Goal: Check status: Check status

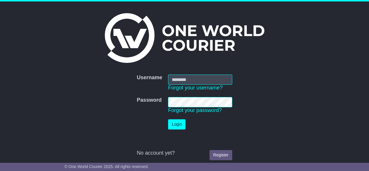
click at [0, 170] on nordpass-portal at bounding box center [0, 171] width 0 height 0
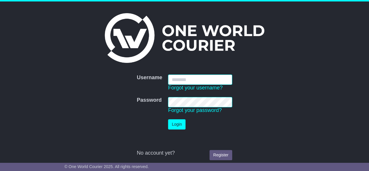
type input "**********"
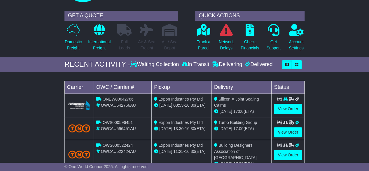
scroll to position [58, 0]
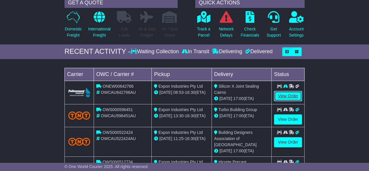
click at [285, 95] on link "View Order" at bounding box center [288, 96] width 28 height 10
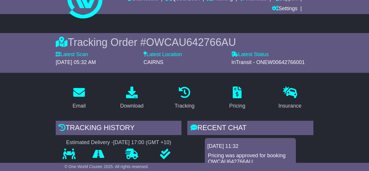
scroll to position [58, 0]
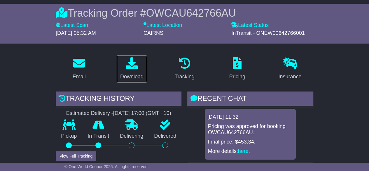
click at [129, 60] on icon at bounding box center [132, 63] width 12 height 12
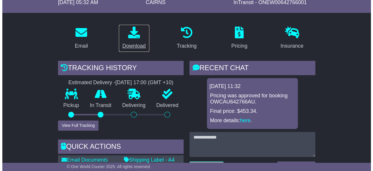
scroll to position [146, 0]
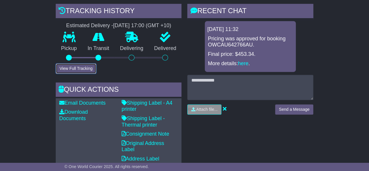
click at [76, 67] on button "View Full Tracking" at bounding box center [76, 68] width 41 height 10
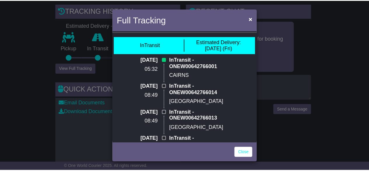
scroll to position [76, 0]
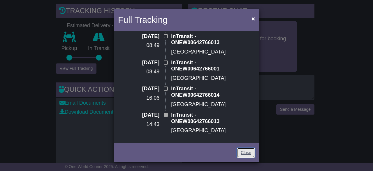
click at [247, 154] on link "Close" at bounding box center [246, 152] width 18 height 10
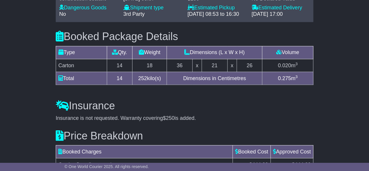
scroll to position [496, 0]
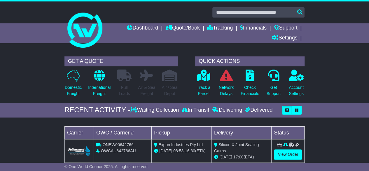
click at [340, 81] on div "GET A QUOTE Domestic Freight International Freight Full Loads Air & Sea Freight…" at bounding box center [184, 77] width 369 height 49
click at [142, 28] on link "Dashboard" at bounding box center [142, 28] width 31 height 10
click at [288, 37] on link "Settings" at bounding box center [285, 38] width 26 height 10
click at [219, 34] on ul "Dashboard Quote/Book Domestic International Saved Quotes Drafts Domestic Quote …" at bounding box center [206, 33] width 196 height 20
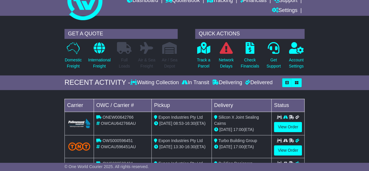
scroll to position [27, 0]
click at [172, 81] on div "Waiting Collection" at bounding box center [155, 82] width 50 height 6
click at [231, 81] on div "Delivering" at bounding box center [227, 82] width 33 height 6
